Goal: Information Seeking & Learning: Learn about a topic

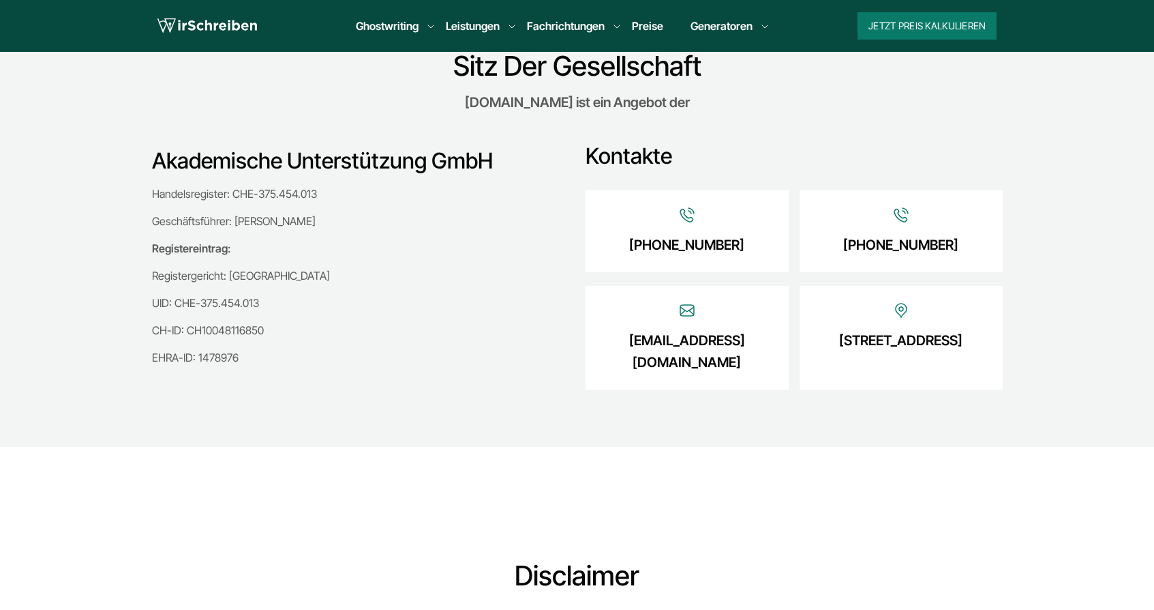
scroll to position [335, 0]
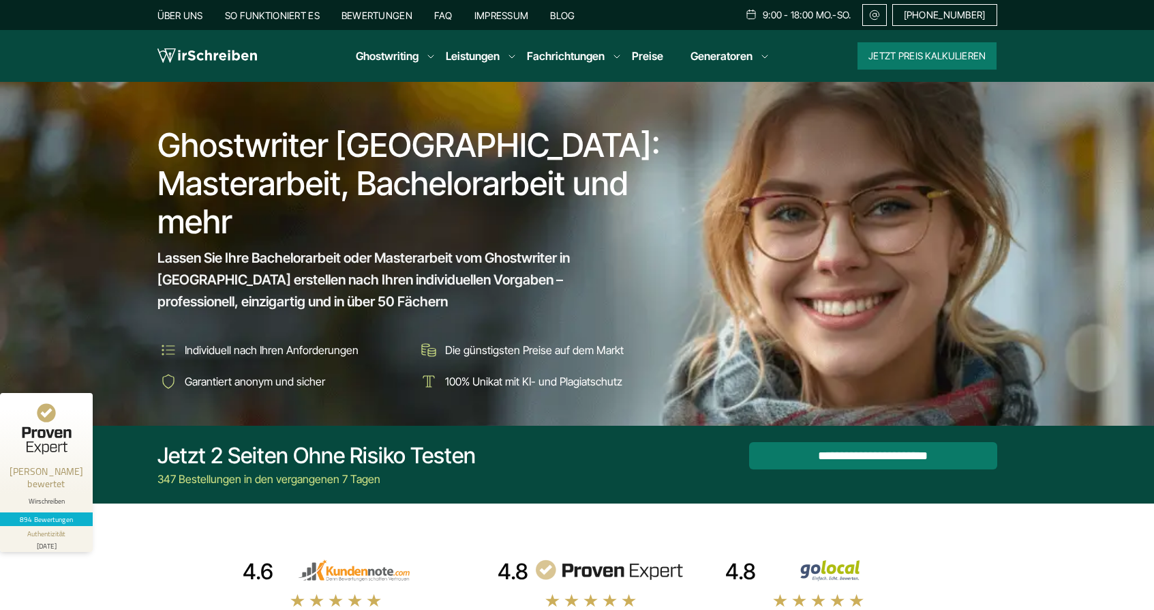
click at [642, 59] on link "Preise" at bounding box center [647, 56] width 31 height 14
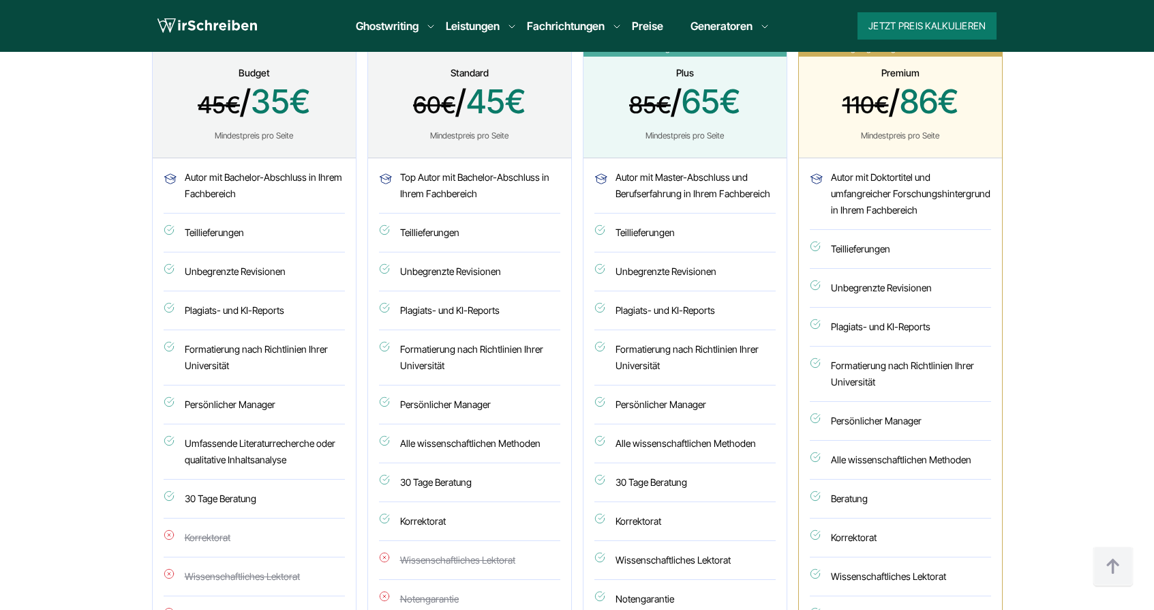
scroll to position [715, 0]
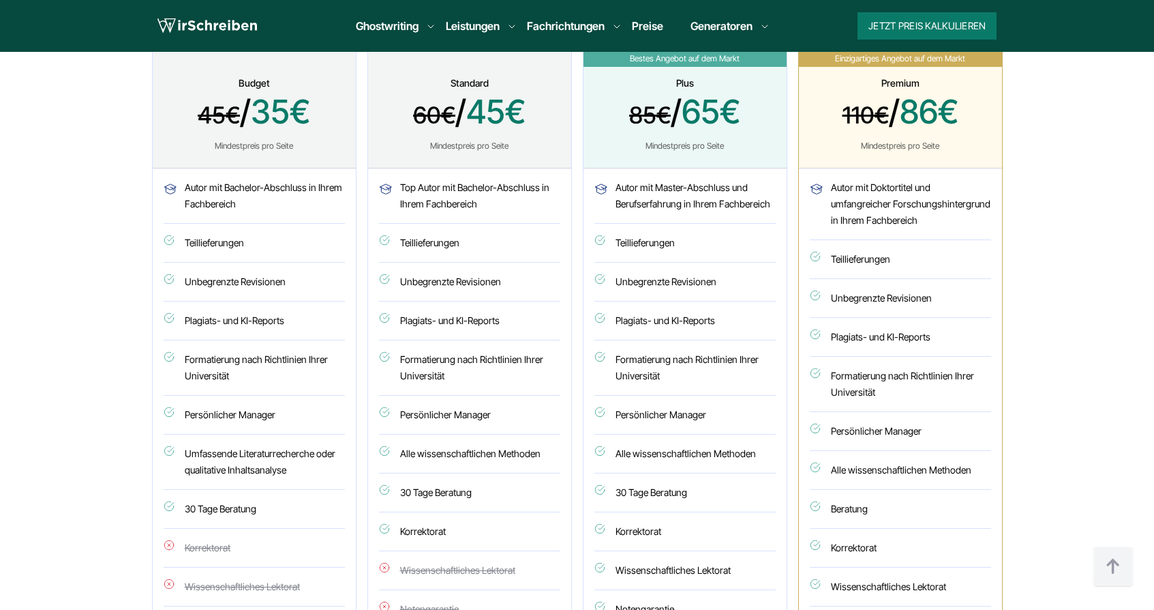
click at [647, 186] on li "Autor mit Master-Abschluss und Berufserfahrung in Ihrem Fachbereich" at bounding box center [685, 201] width 181 height 44
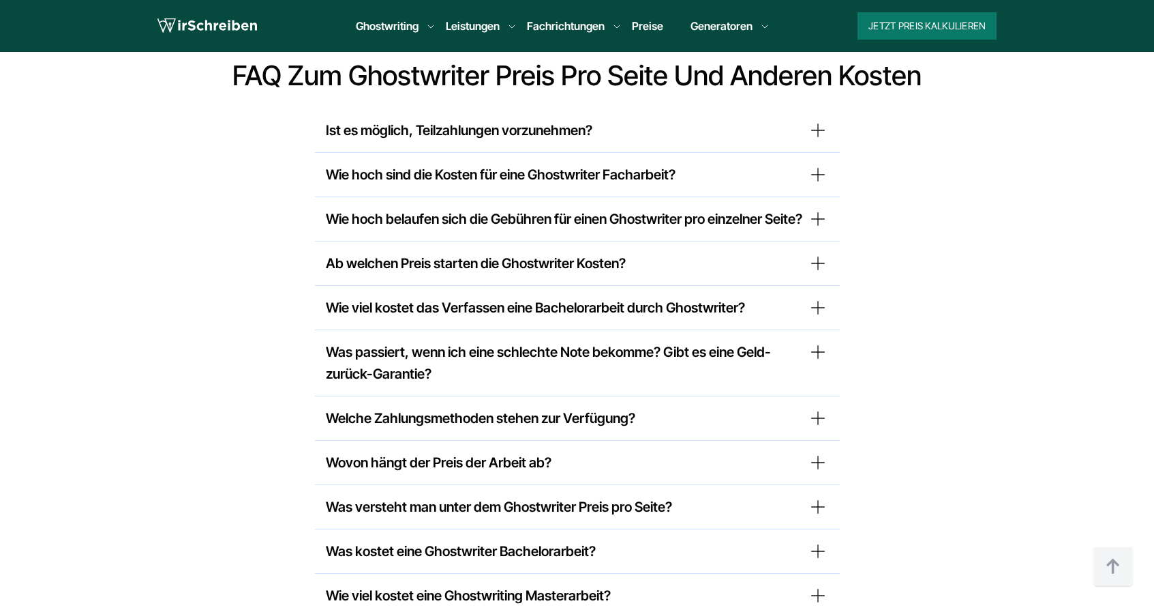
scroll to position [8528, 0]
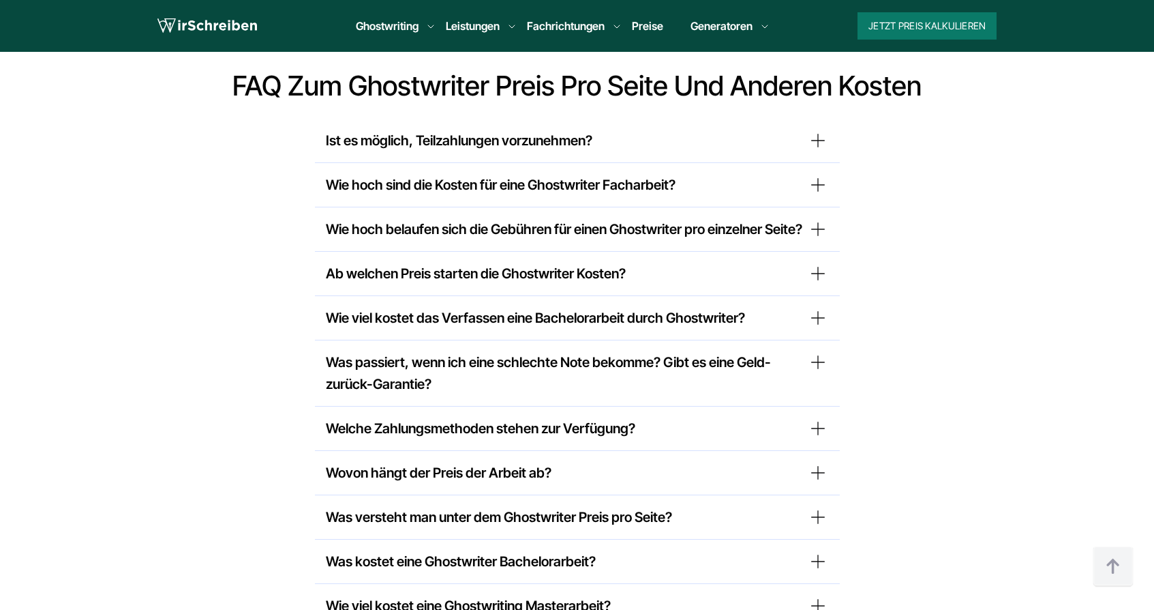
click at [821, 174] on summary "Wie hoch sind die Kosten für eine Ghostwriter Facharbeit?" at bounding box center [577, 185] width 503 height 22
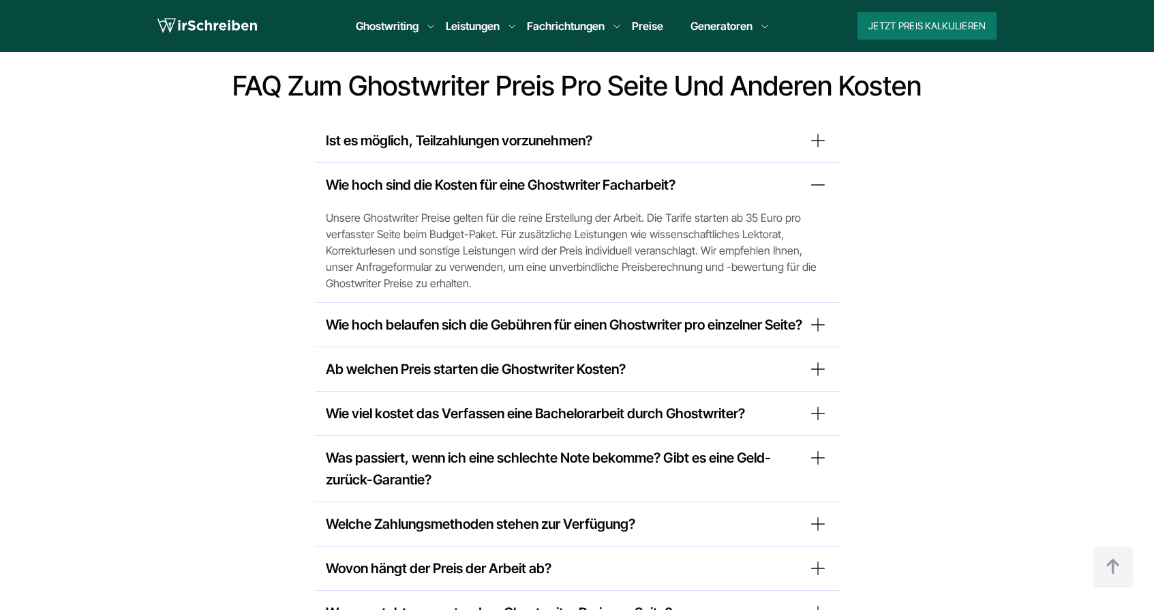
click at [821, 174] on summary "Wie hoch sind die Kosten für eine Ghostwriter Facharbeit?" at bounding box center [577, 185] width 503 height 22
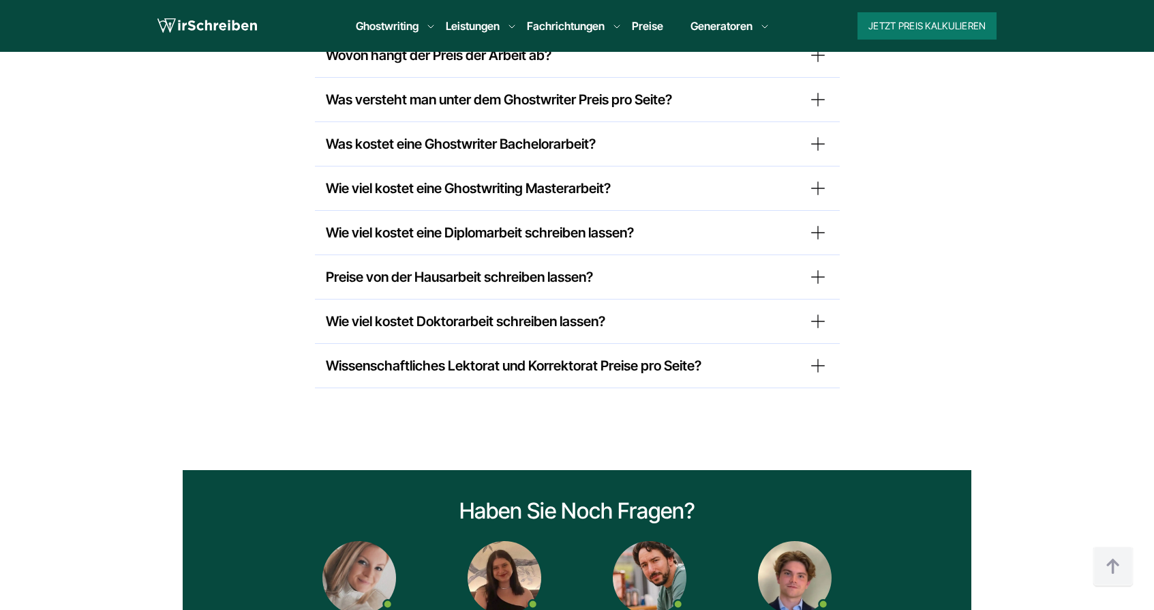
scroll to position [8945, 0]
click at [819, 241] on summary "Wie viel kostet eine Diplomarbeit schreiben lassen?" at bounding box center [577, 233] width 503 height 22
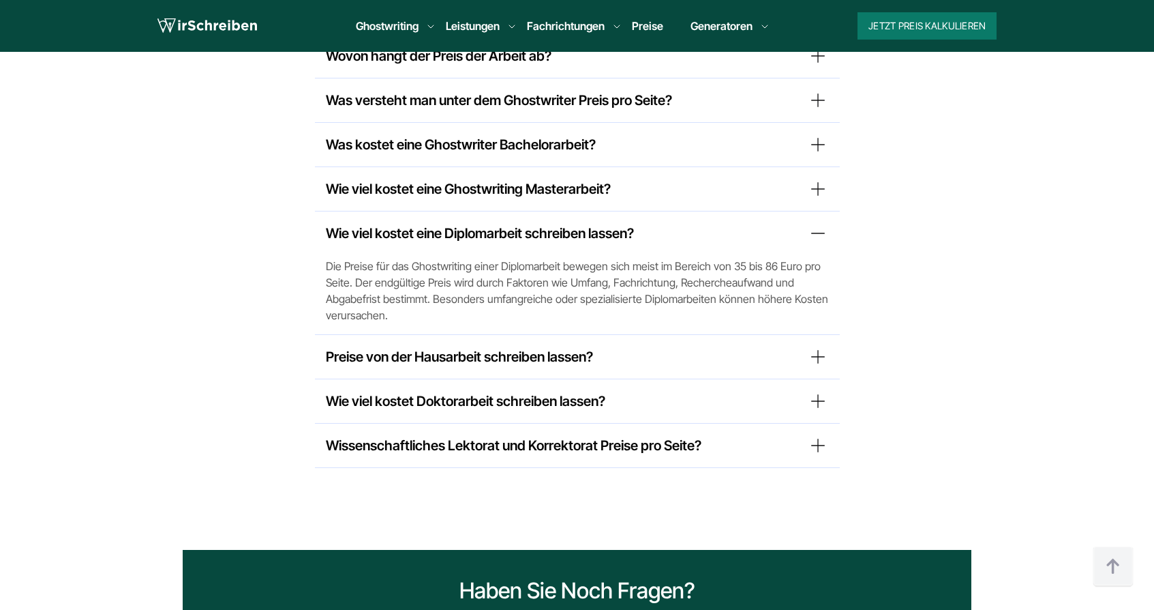
click at [819, 241] on summary "Wie viel kostet eine Diplomarbeit schreiben lassen?" at bounding box center [577, 233] width 503 height 22
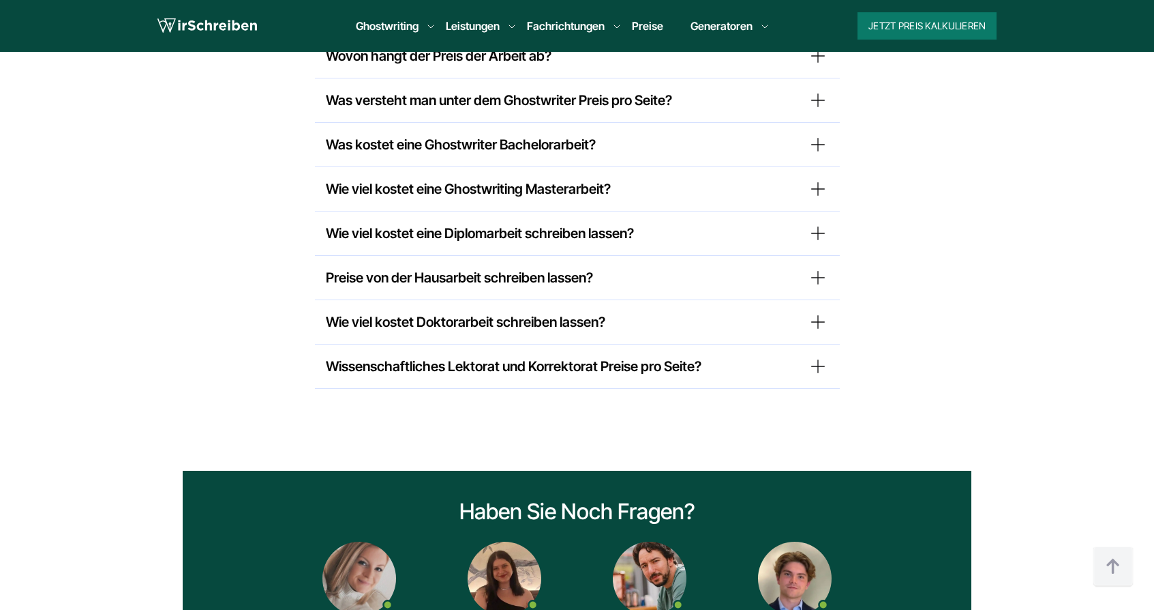
click at [814, 194] on summary "Wie viel kostet eine Ghostwriting Masterarbeit?" at bounding box center [577, 189] width 503 height 22
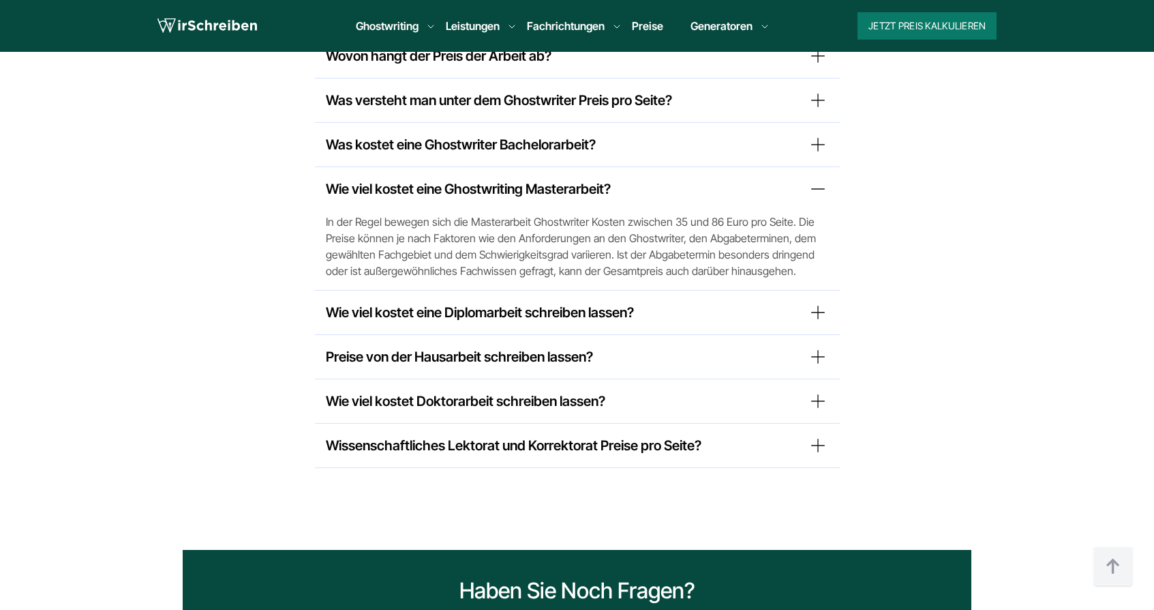
click at [814, 194] on summary "Wie viel kostet eine Ghostwriting Masterarbeit?" at bounding box center [577, 189] width 503 height 22
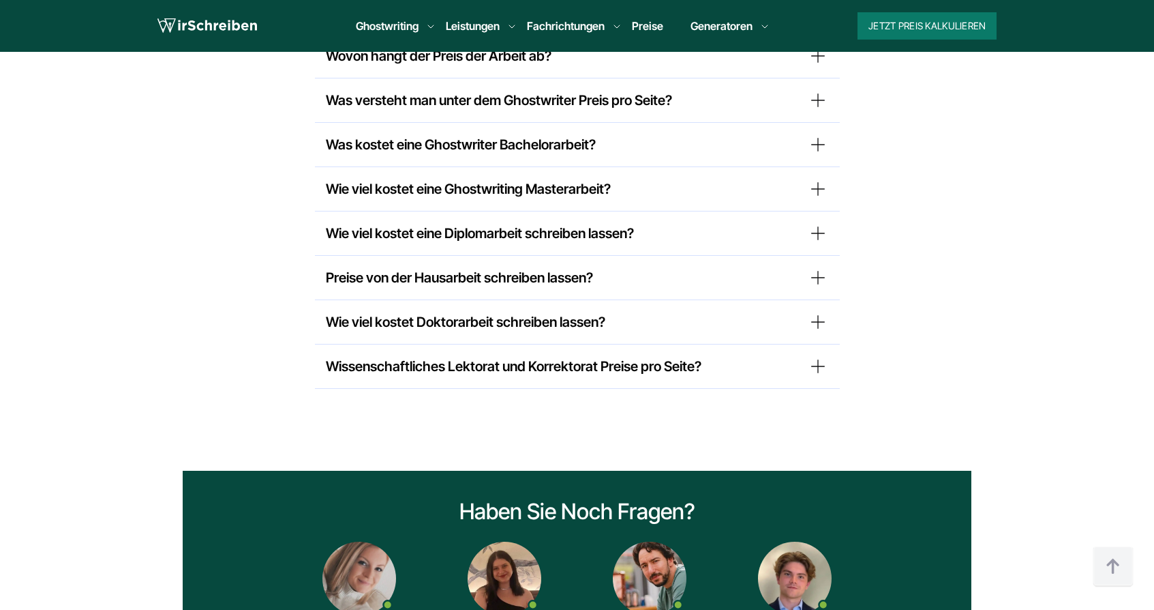
click at [815, 163] on div "Was kostet eine Ghostwriter Bachelorarbeit? Wenn Sie die Bachelorarbeit schreib…" at bounding box center [577, 145] width 525 height 44
click at [816, 154] on summary "Was kostet eine Ghostwriter Bachelorarbeit?" at bounding box center [577, 145] width 503 height 22
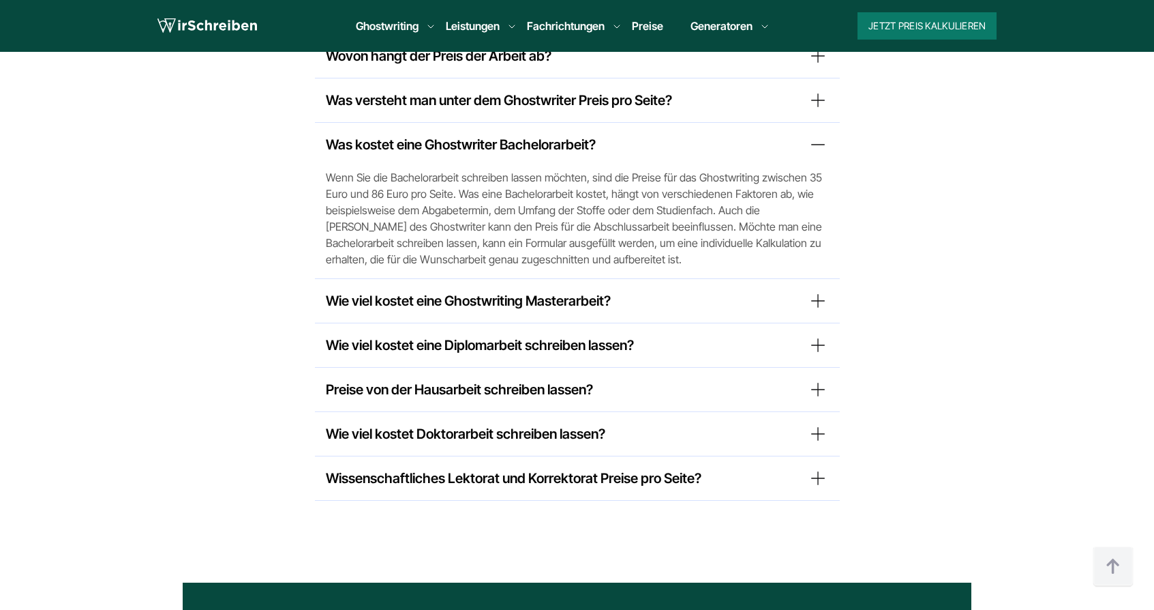
click at [816, 154] on summary "Was kostet eine Ghostwriter Bachelorarbeit?" at bounding box center [577, 145] width 503 height 22
